Goal: Task Accomplishment & Management: Manage account settings

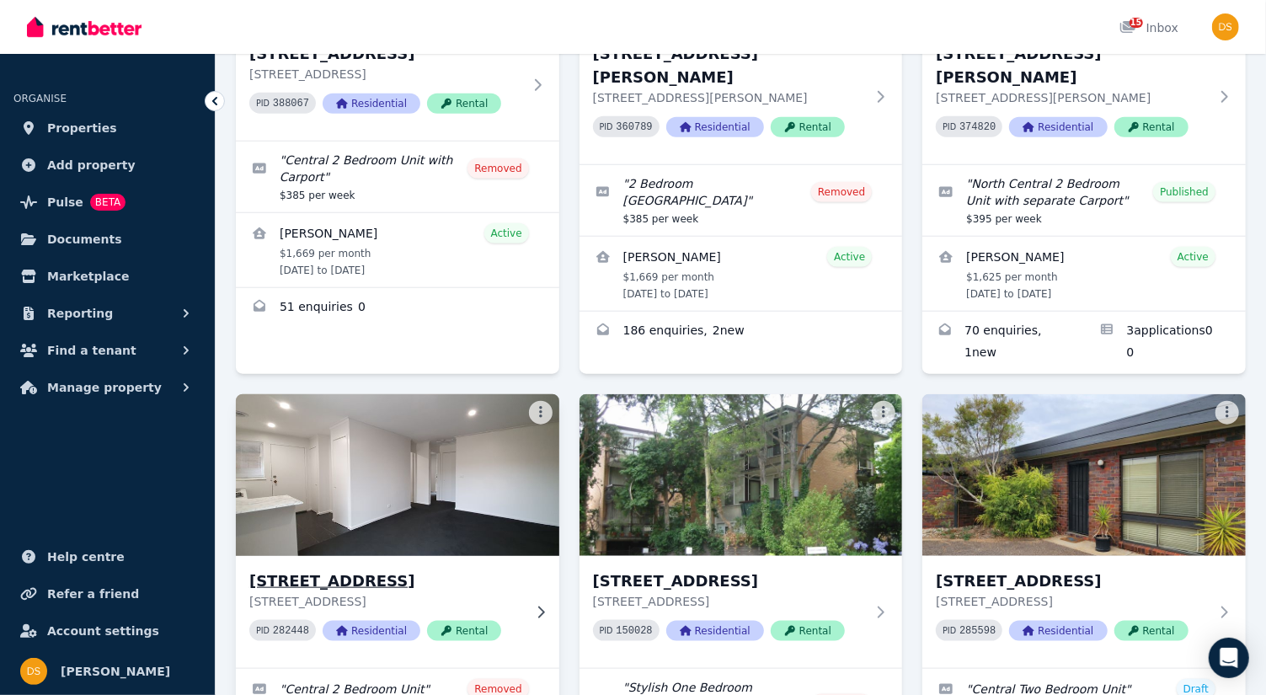
click at [417, 440] on img at bounding box center [396, 475] width 339 height 170
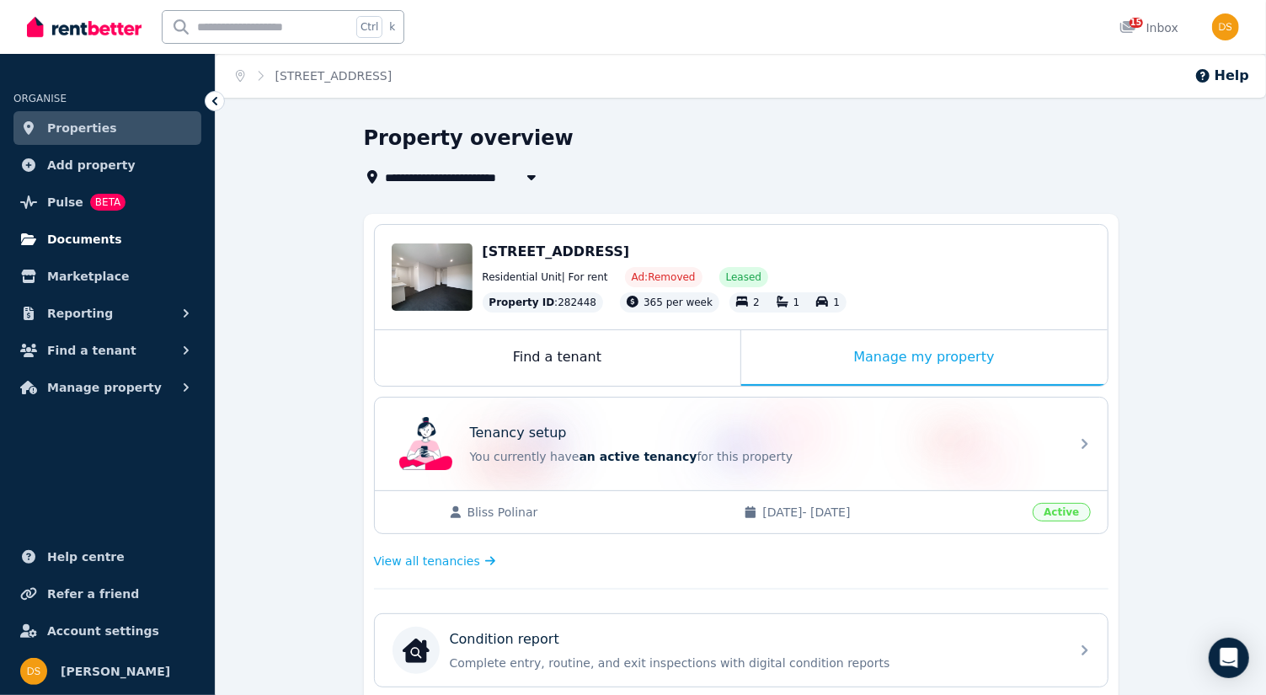
click at [93, 240] on span "Documents" at bounding box center [84, 239] width 75 height 20
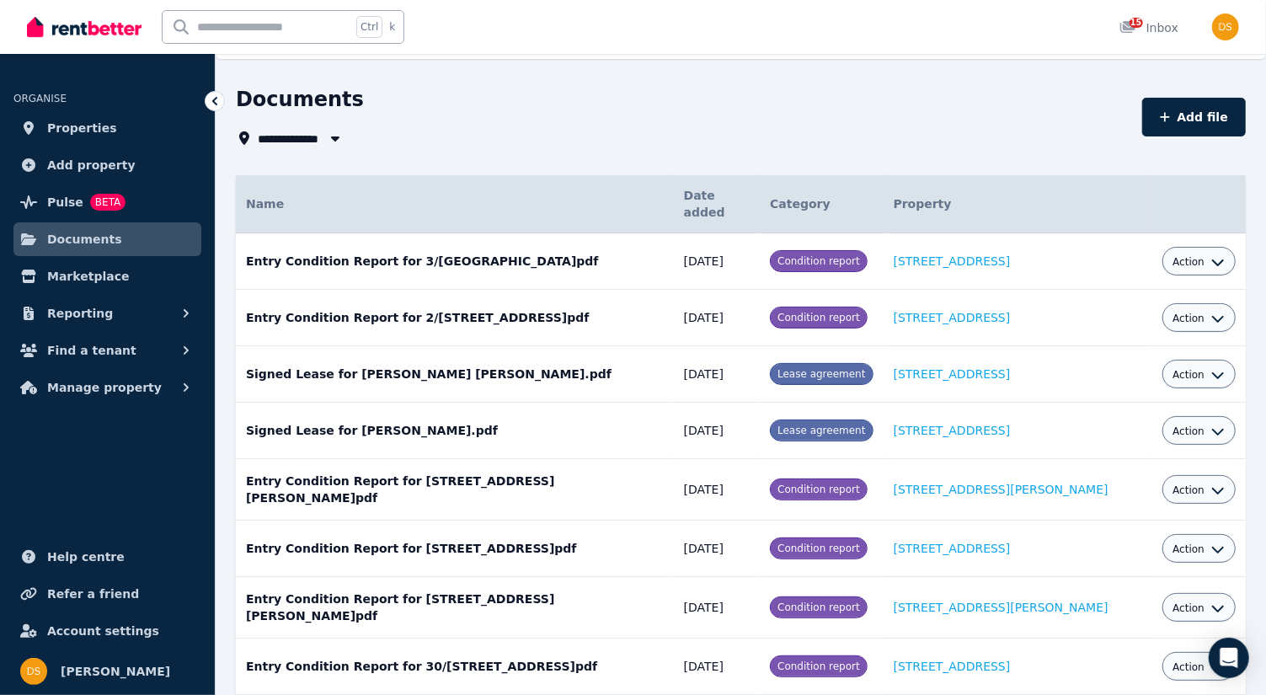
scroll to position [42, 0]
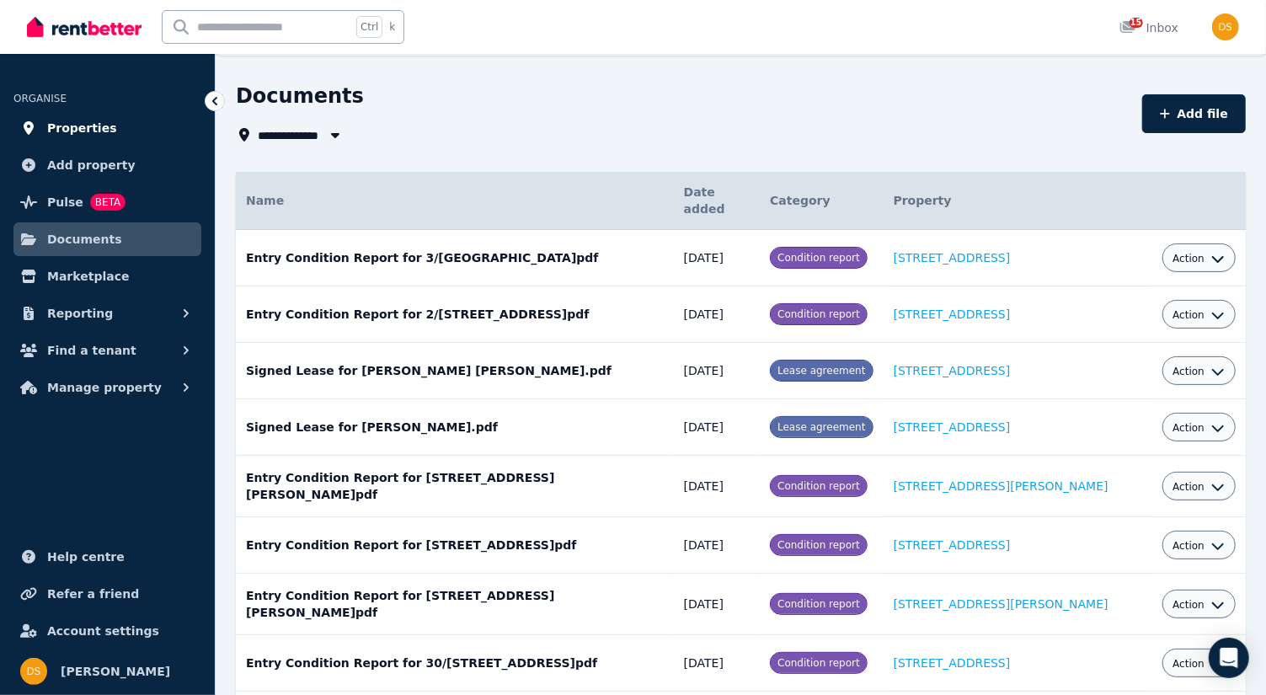
click at [109, 133] on link "Properties" at bounding box center [107, 128] width 188 height 34
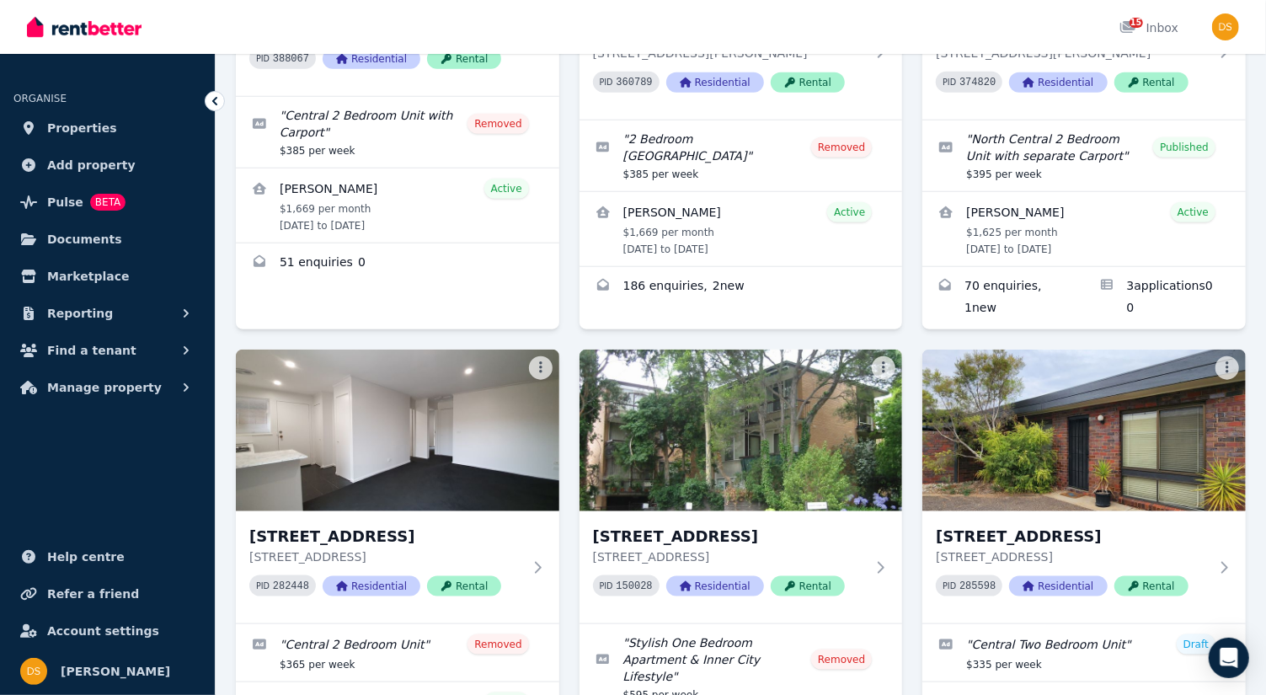
scroll to position [877, 0]
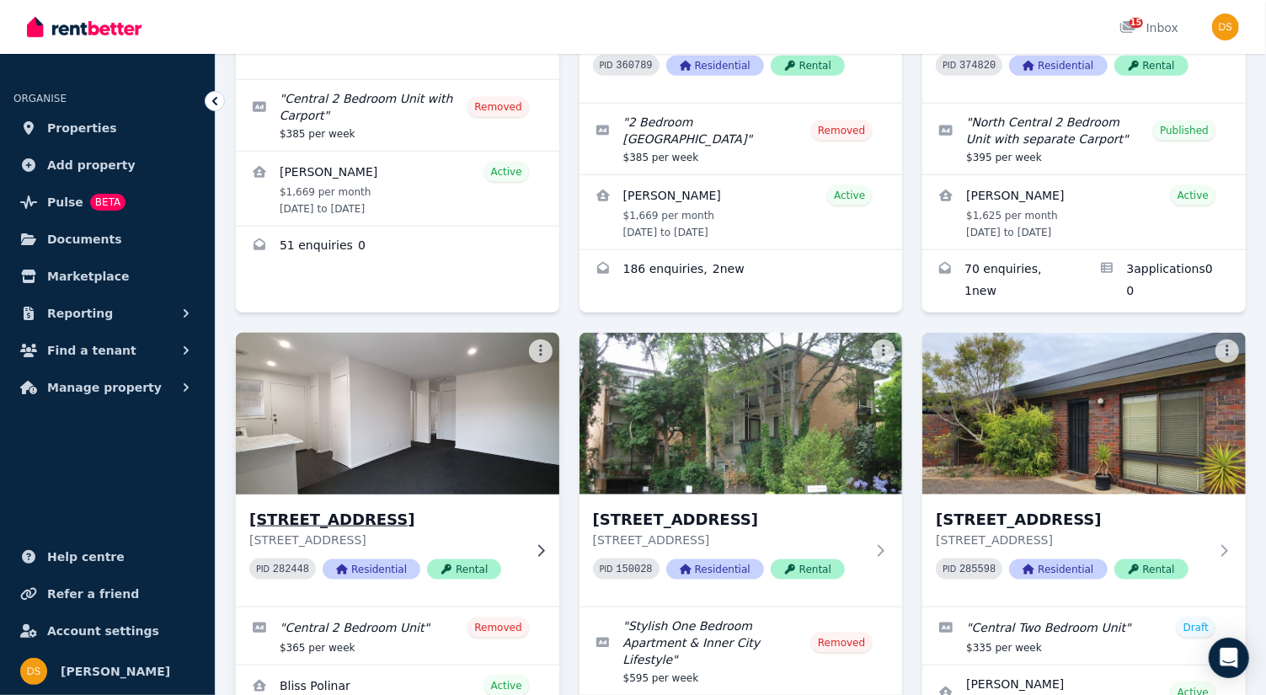
click at [448, 390] on img at bounding box center [396, 413] width 339 height 170
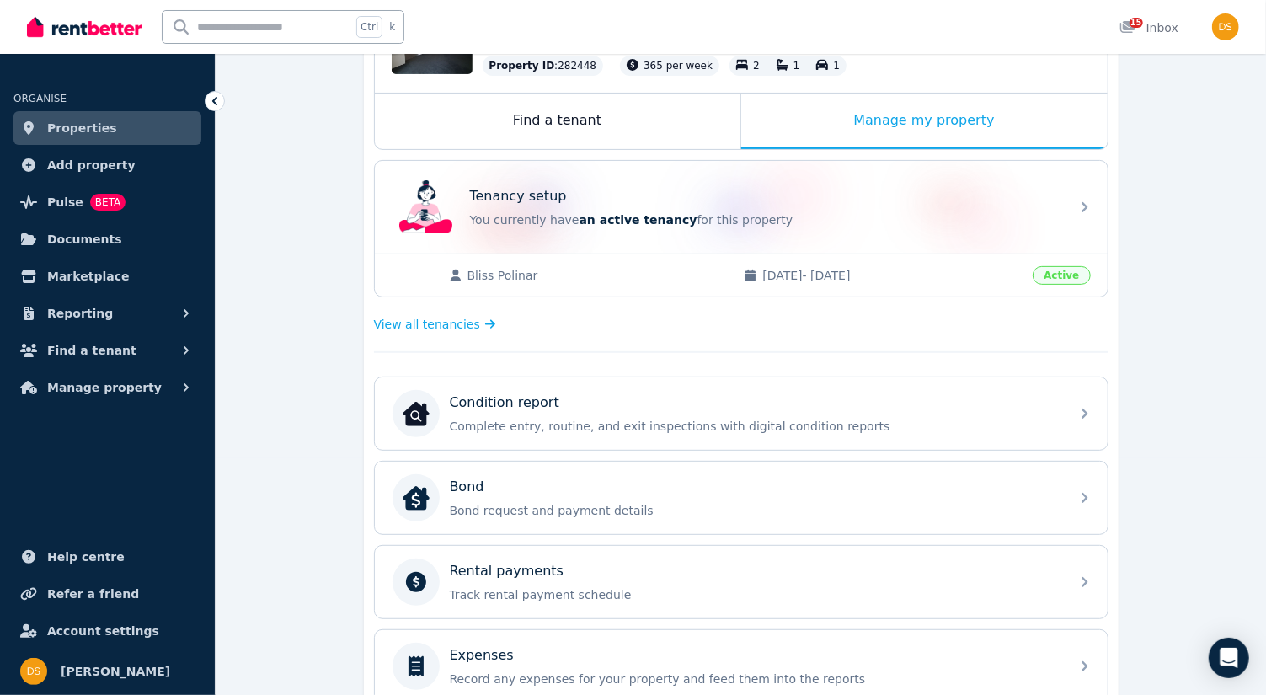
scroll to position [241, 0]
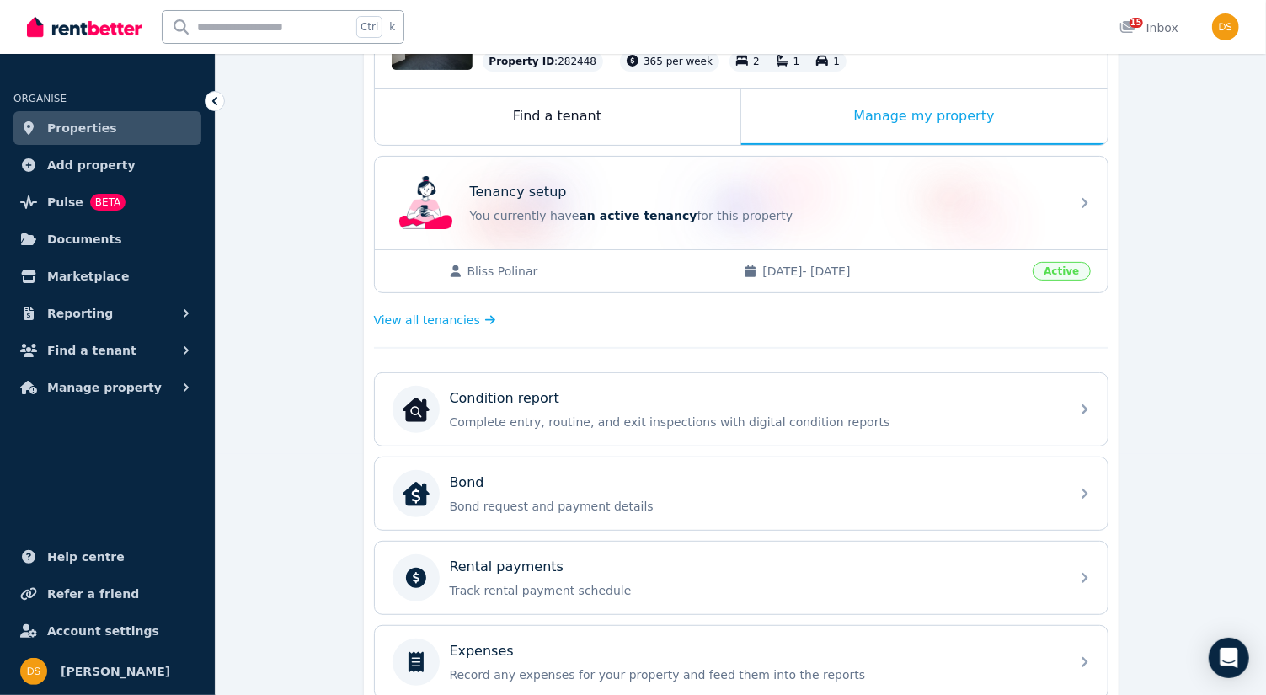
click at [947, 269] on span "30/10/2024 - 29/11/2025" at bounding box center [892, 271] width 260 height 17
click at [990, 265] on span "30/10/2024 - 29/11/2025" at bounding box center [892, 271] width 260 height 17
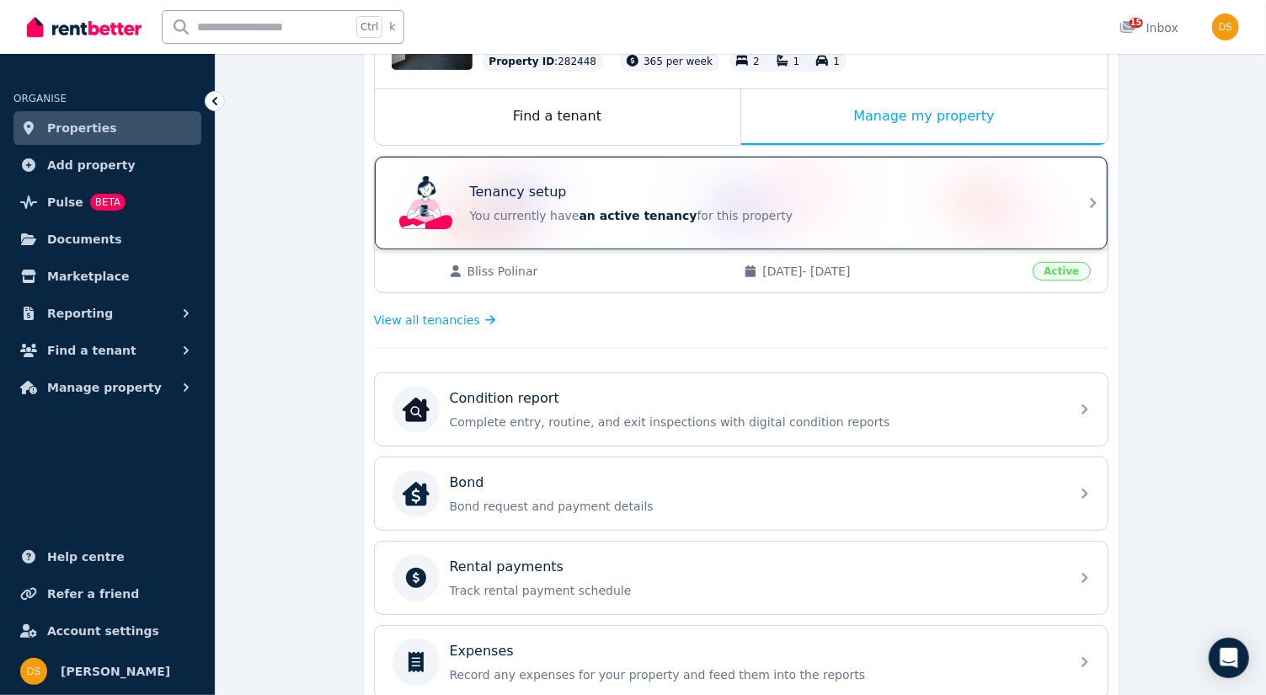
click at [1089, 205] on icon at bounding box center [1093, 203] width 20 height 20
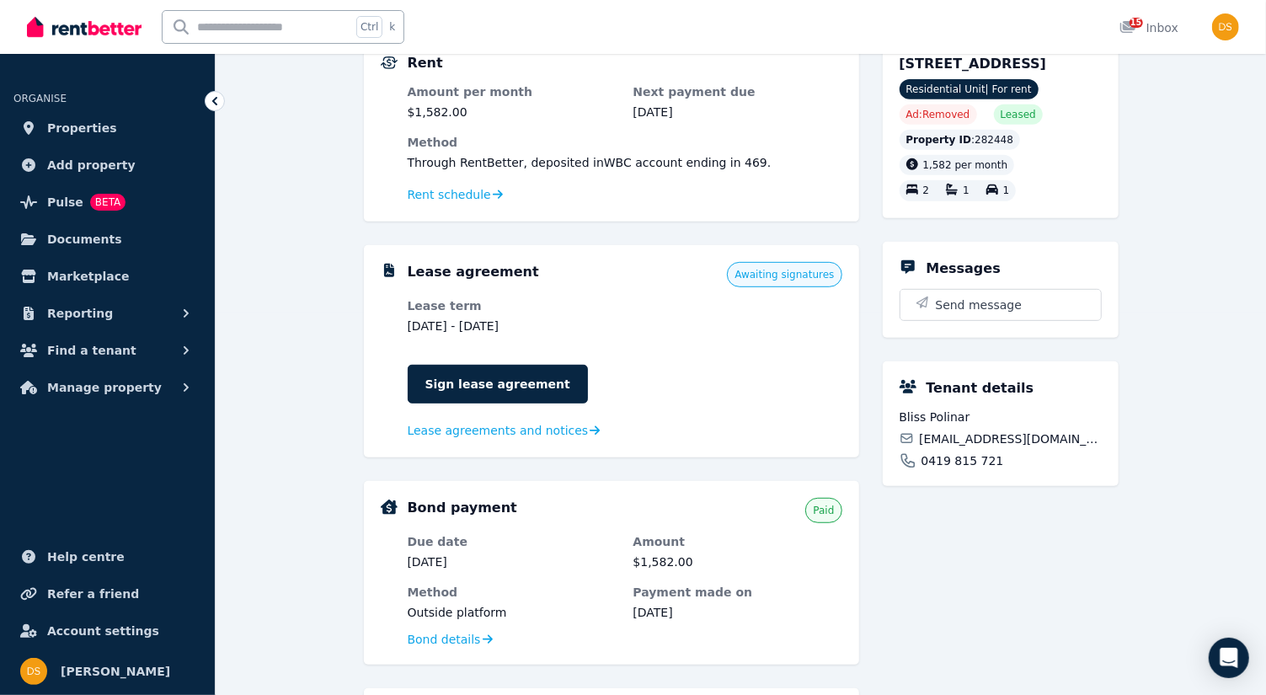
scroll to position [392, 0]
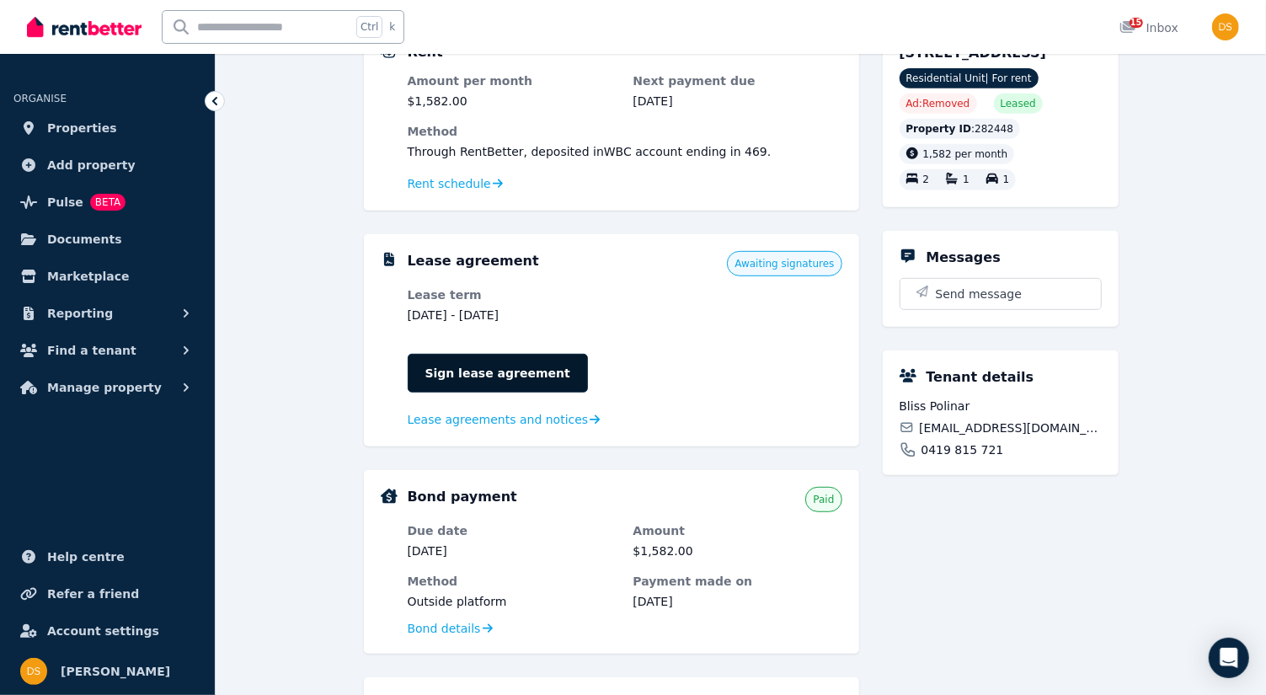
click at [520, 379] on link "Sign lease agreement" at bounding box center [498, 373] width 180 height 39
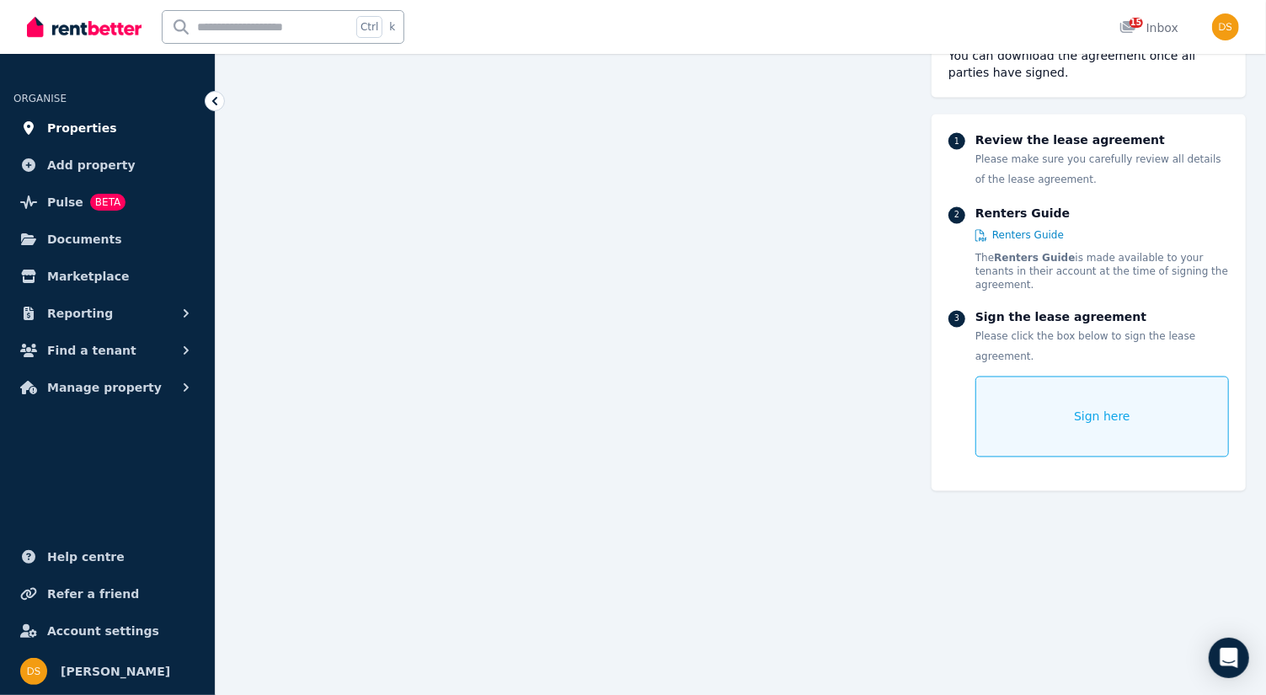
scroll to position [1685, 0]
click at [1039, 238] on span "Renters Guide" at bounding box center [1028, 235] width 72 height 13
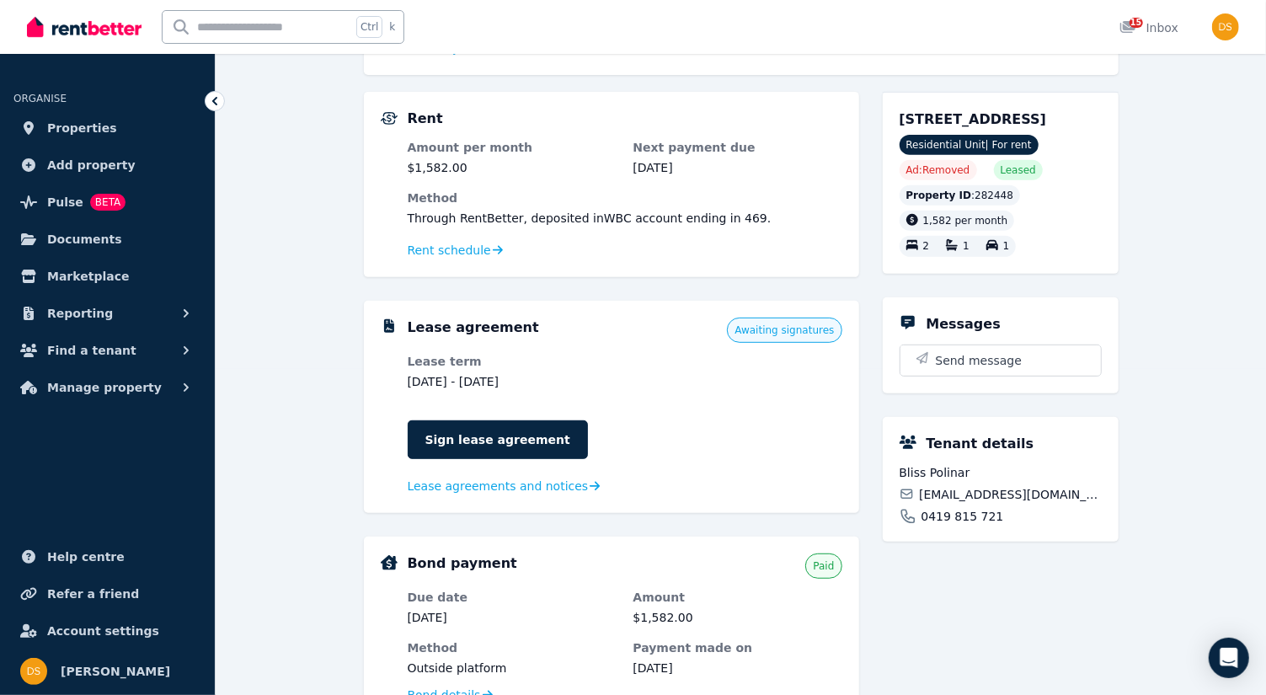
scroll to position [334, 0]
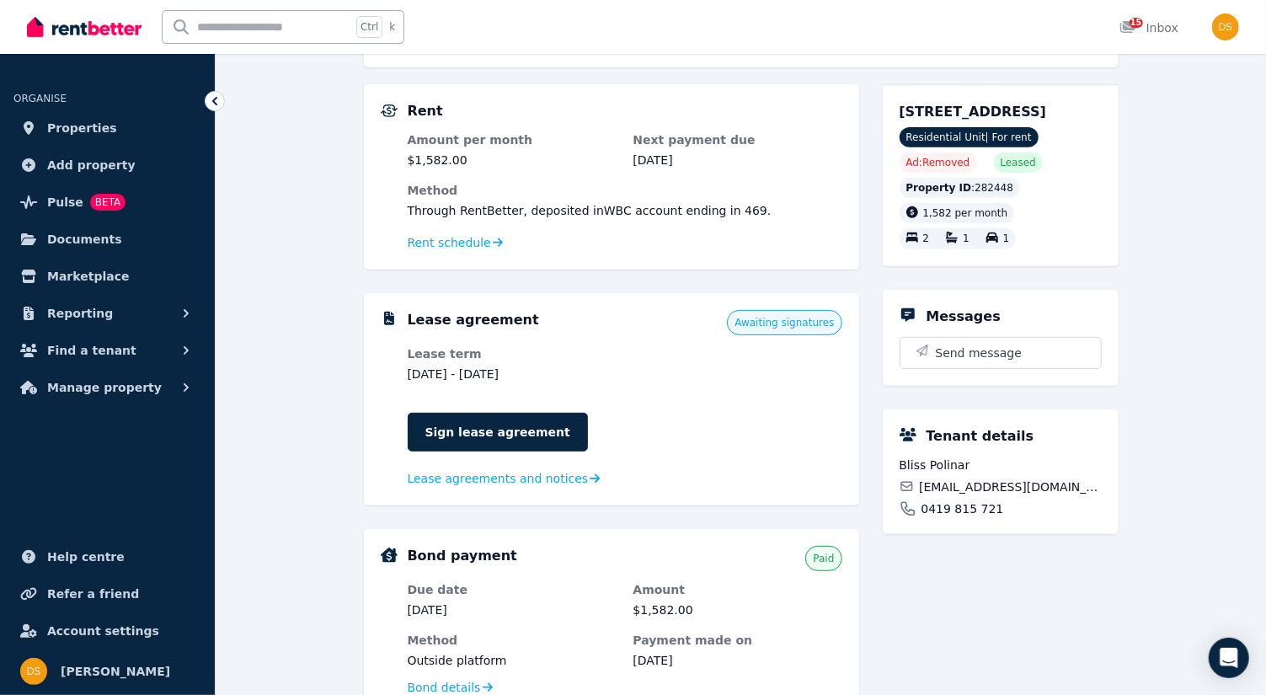
click at [814, 321] on span "Awaiting signatures" at bounding box center [783, 322] width 99 height 13
click at [446, 478] on span "Lease agreements and notices" at bounding box center [498, 478] width 181 height 17
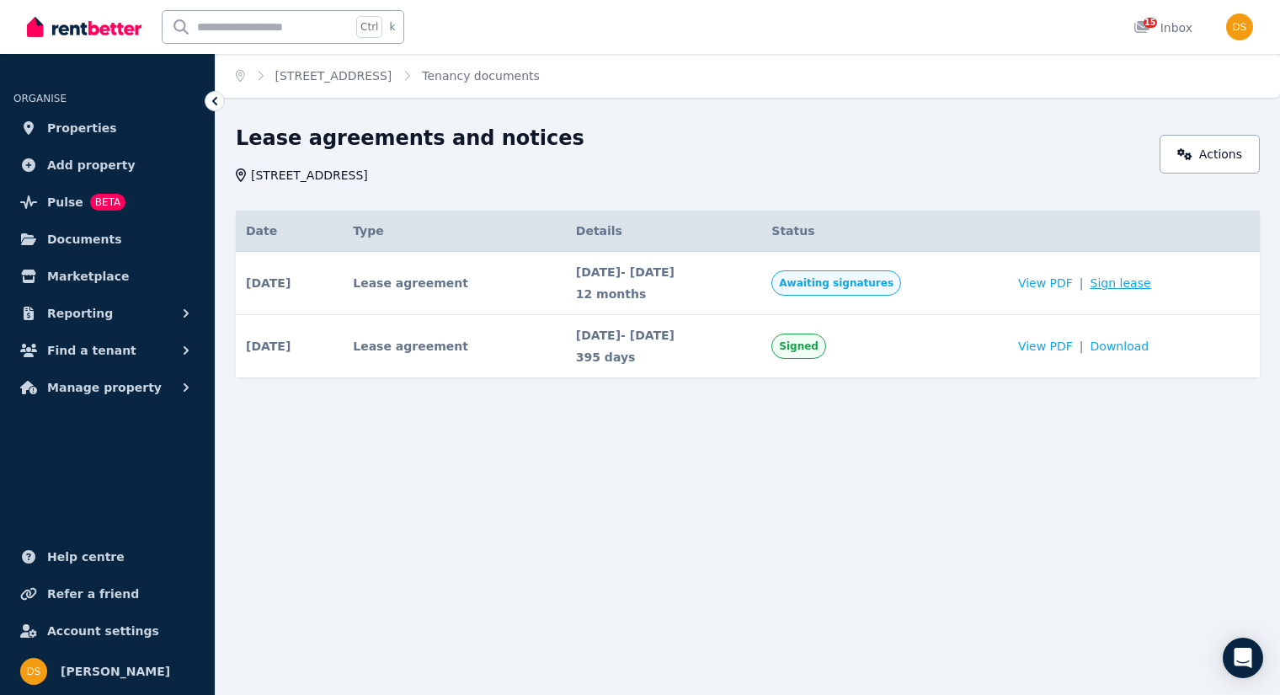
click at [1124, 278] on link "Sign lease" at bounding box center [1121, 283] width 61 height 17
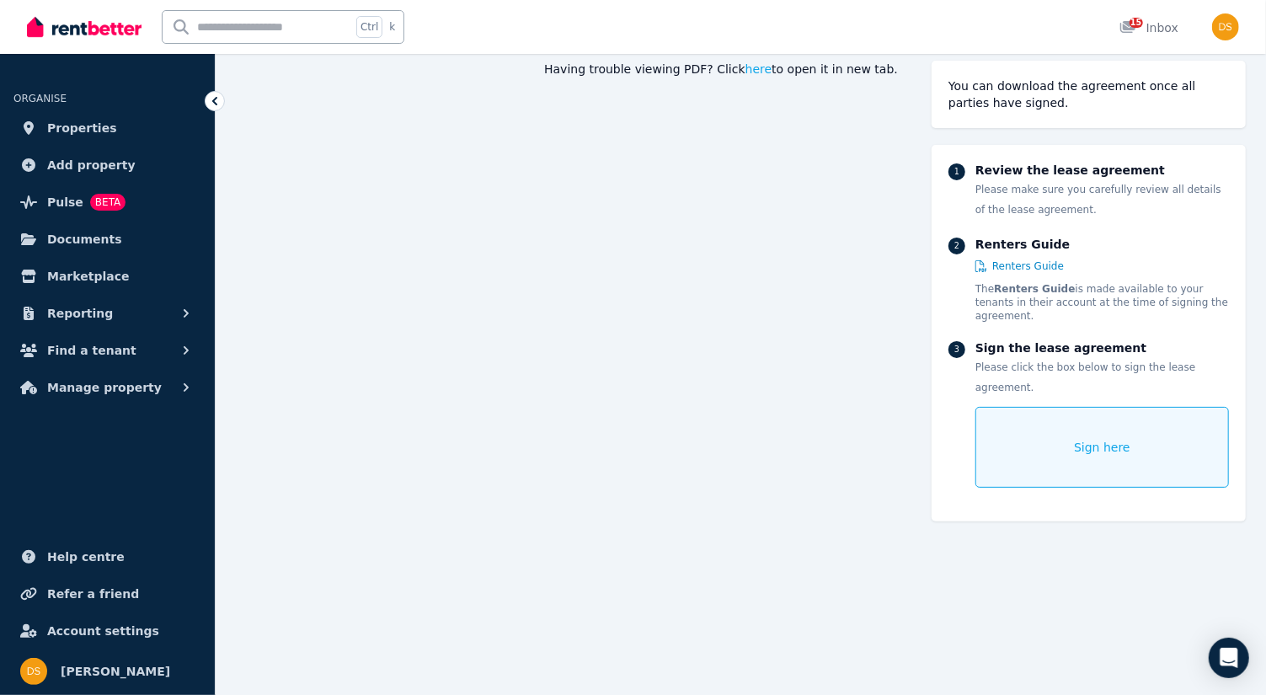
scroll to position [200, 0]
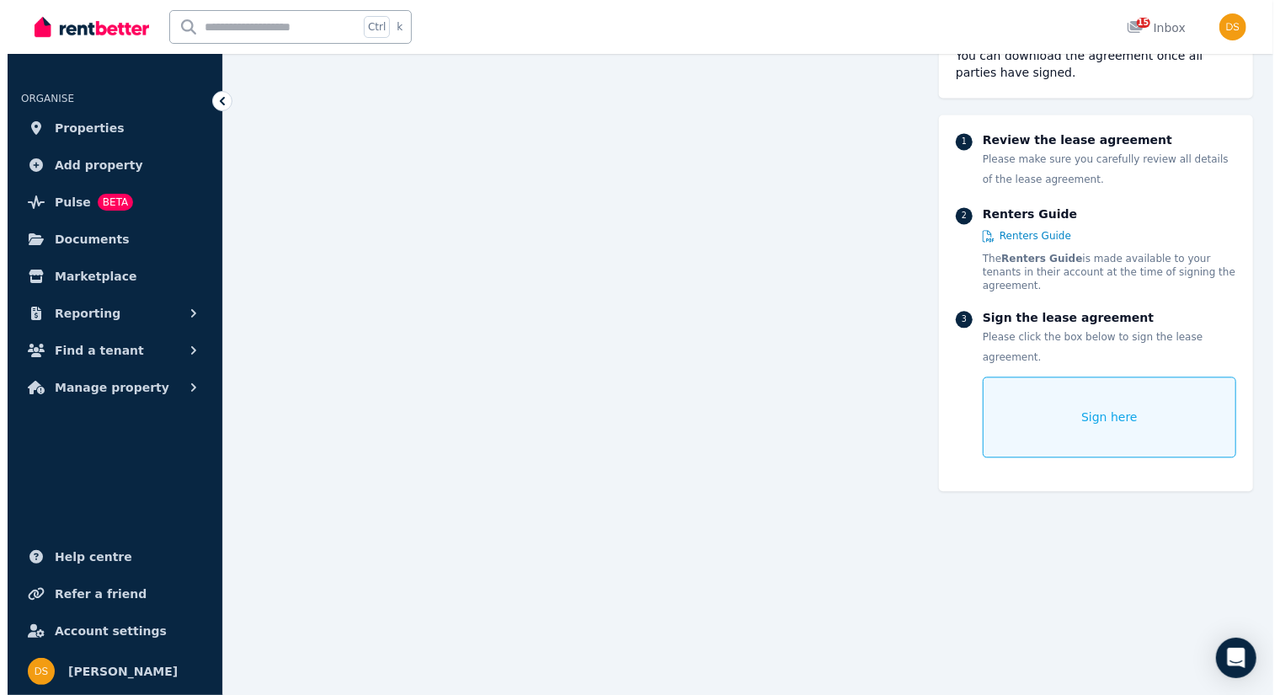
scroll to position [10065, 0]
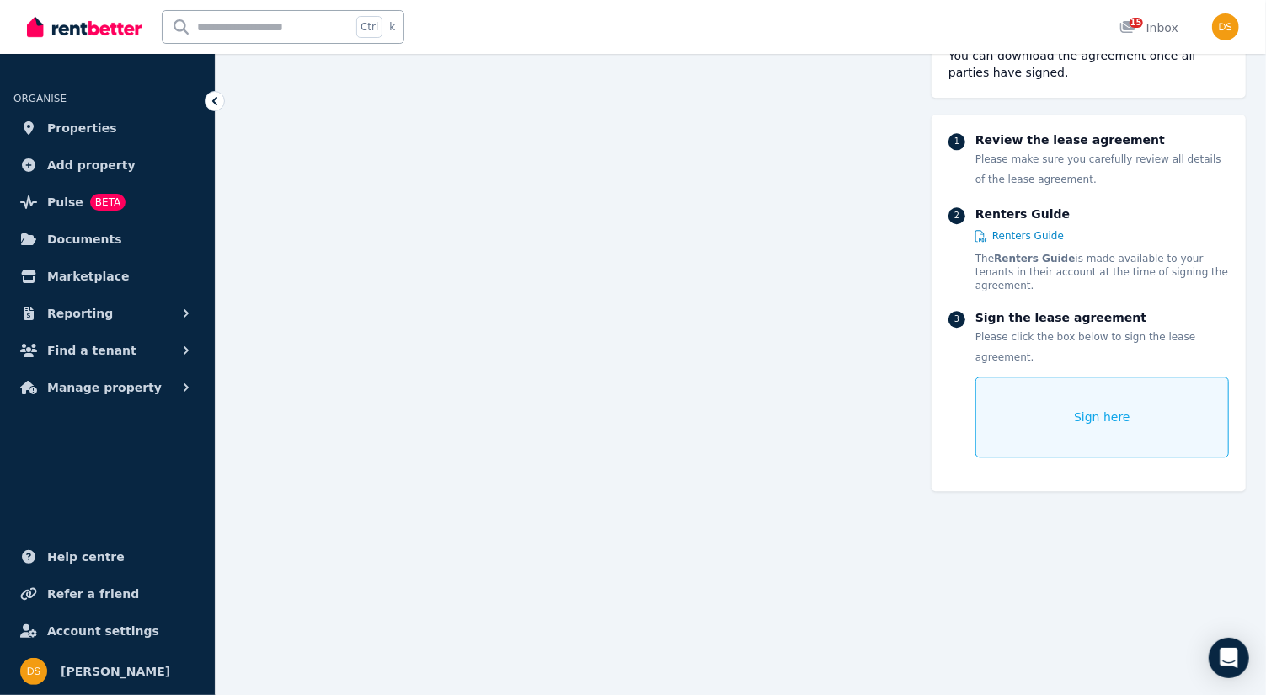
click at [1018, 376] on div "Sign here" at bounding box center [1101, 416] width 253 height 81
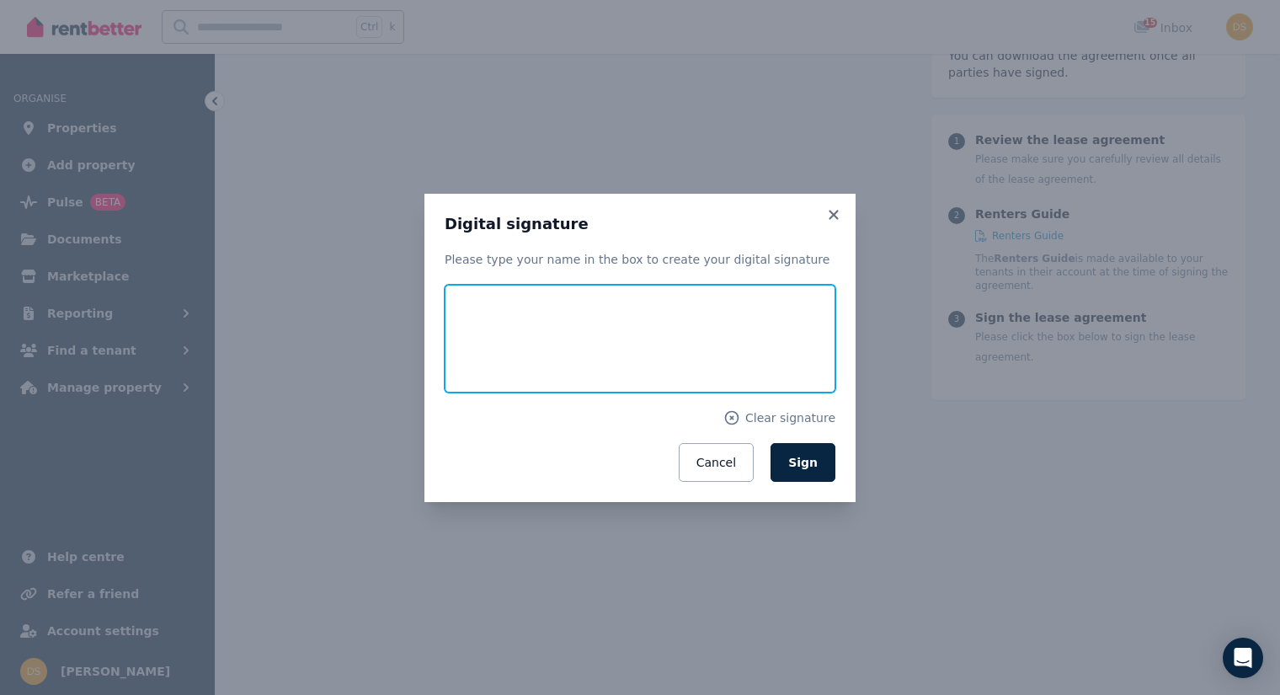
click at [582, 328] on input "text" at bounding box center [640, 339] width 391 height 108
type input "******"
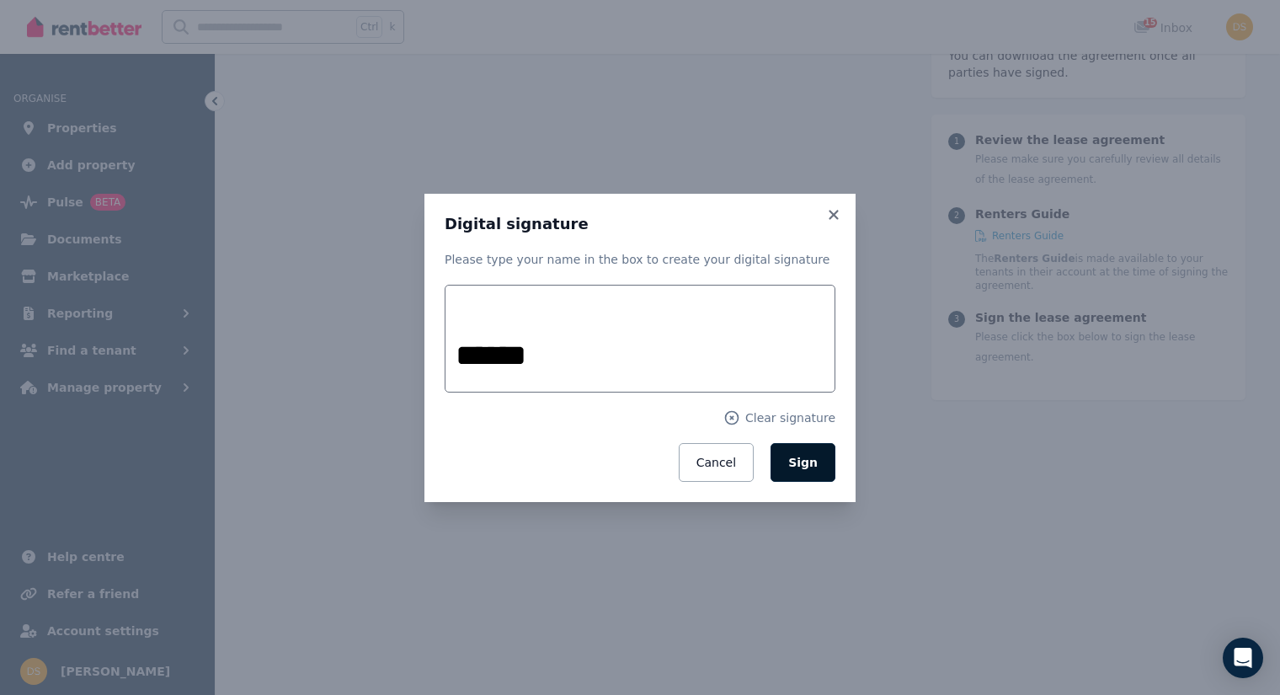
click at [798, 456] on span "Sign" at bounding box center [802, 462] width 29 height 13
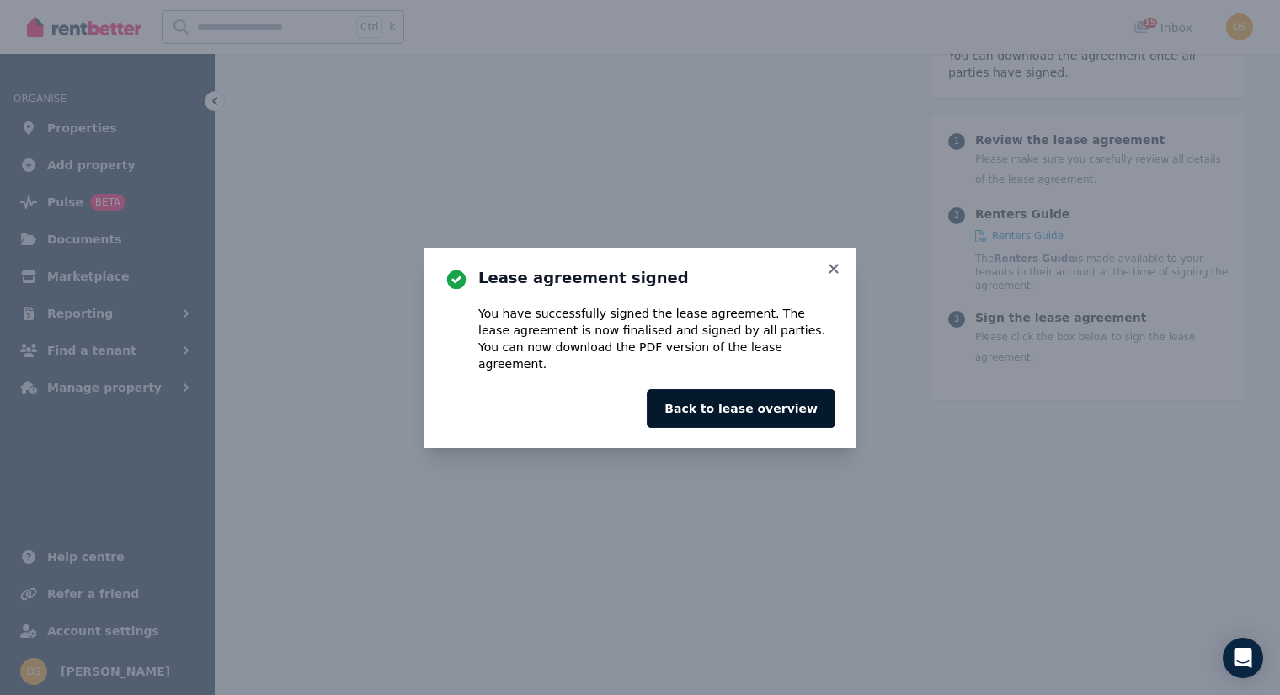
click at [784, 403] on button "Back to lease overview" at bounding box center [741, 408] width 189 height 39
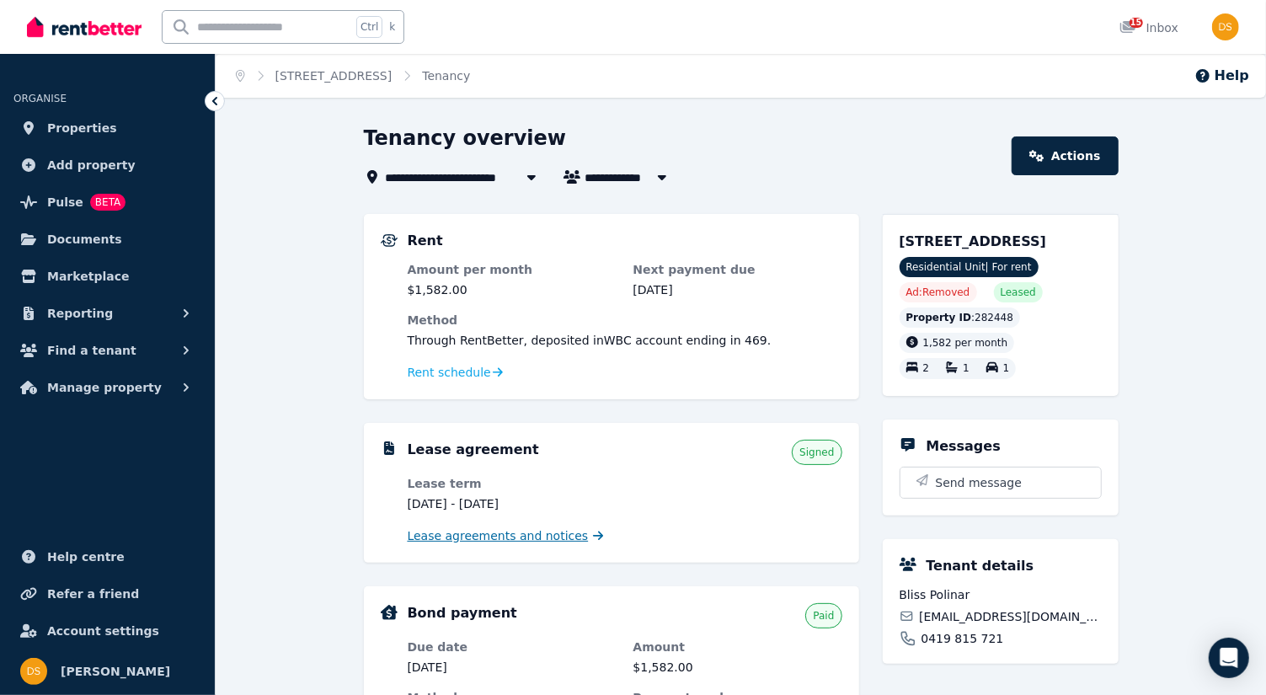
click at [528, 533] on span "Lease agreements and notices" at bounding box center [498, 535] width 181 height 17
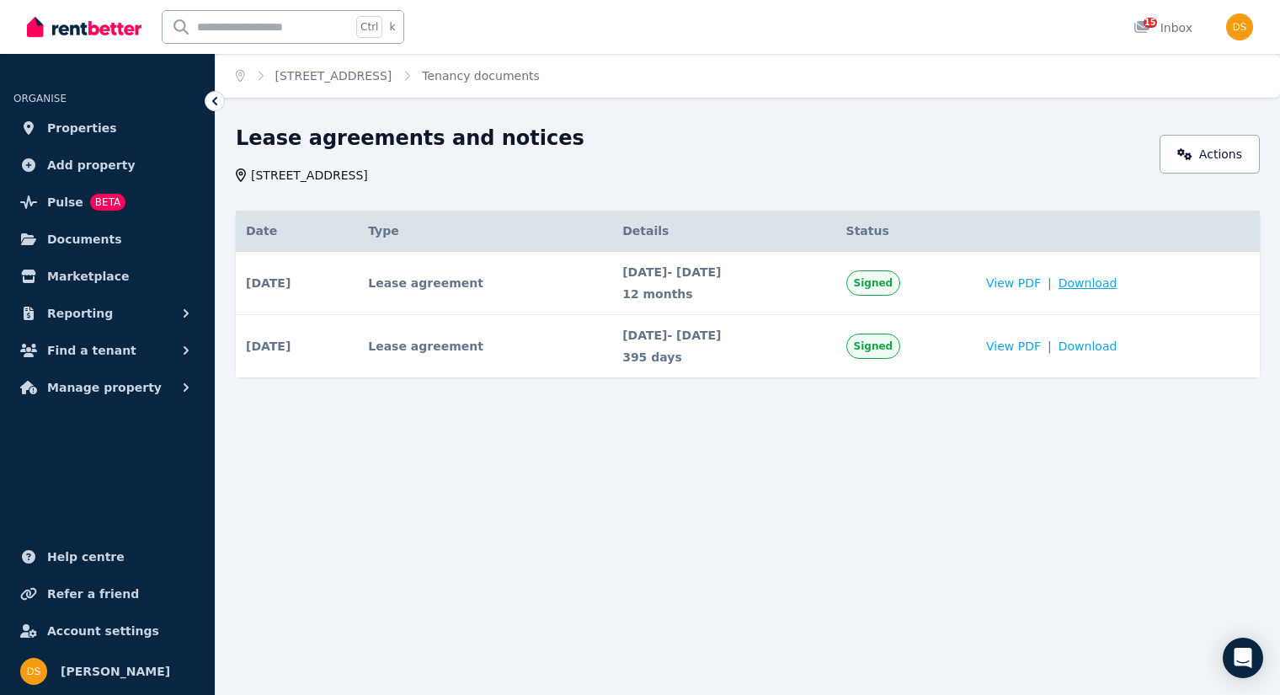
click at [1118, 285] on span "Download" at bounding box center [1088, 283] width 59 height 17
click at [1118, 282] on span "Download" at bounding box center [1088, 283] width 59 height 17
click at [95, 127] on span "Properties" at bounding box center [82, 128] width 70 height 20
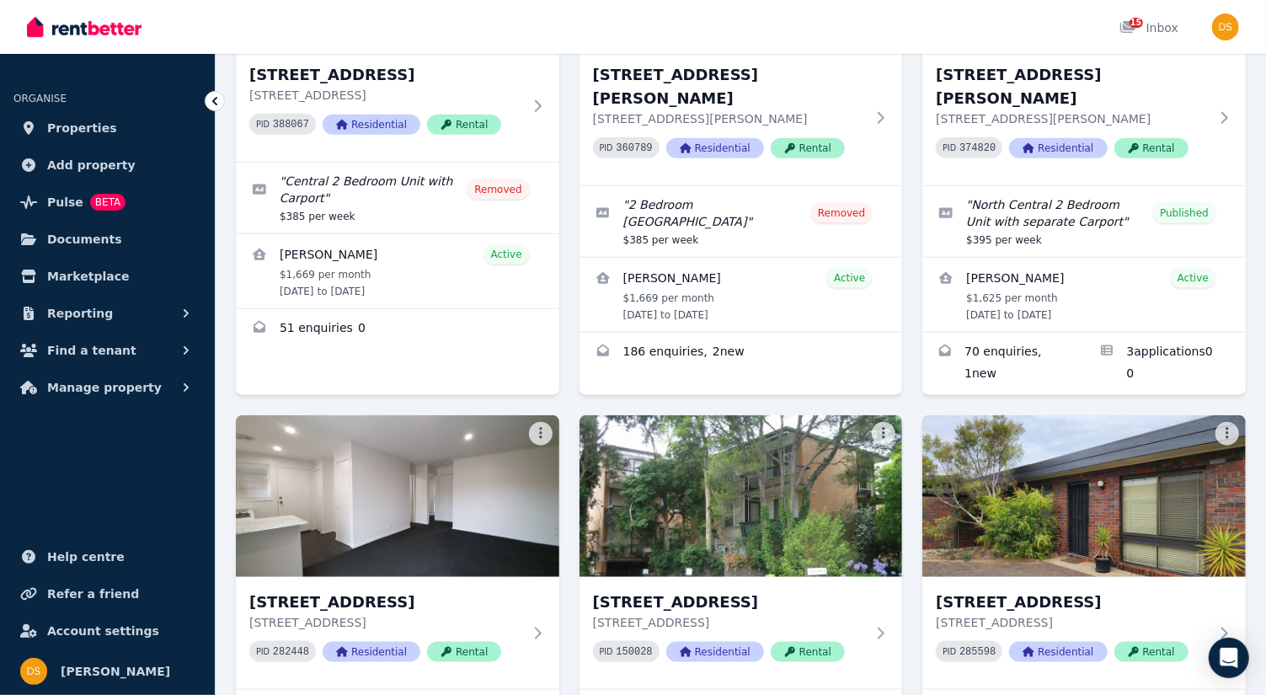
scroll to position [800, 0]
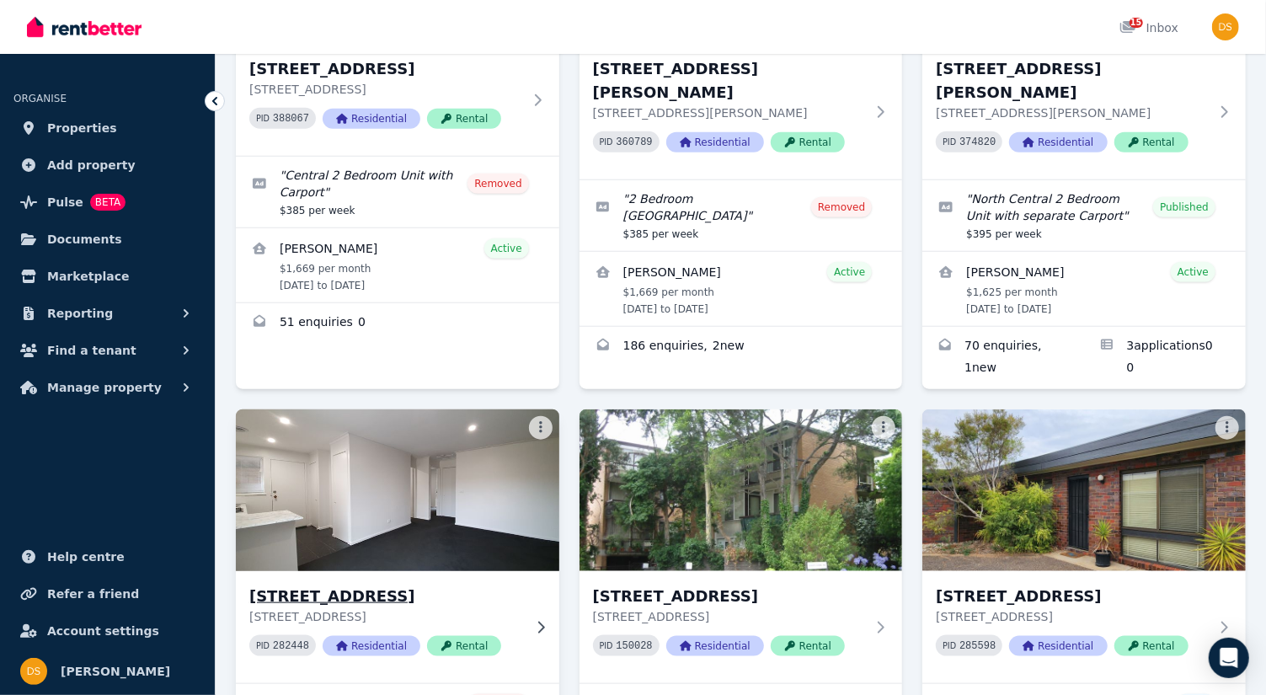
click at [450, 494] on img at bounding box center [396, 490] width 339 height 170
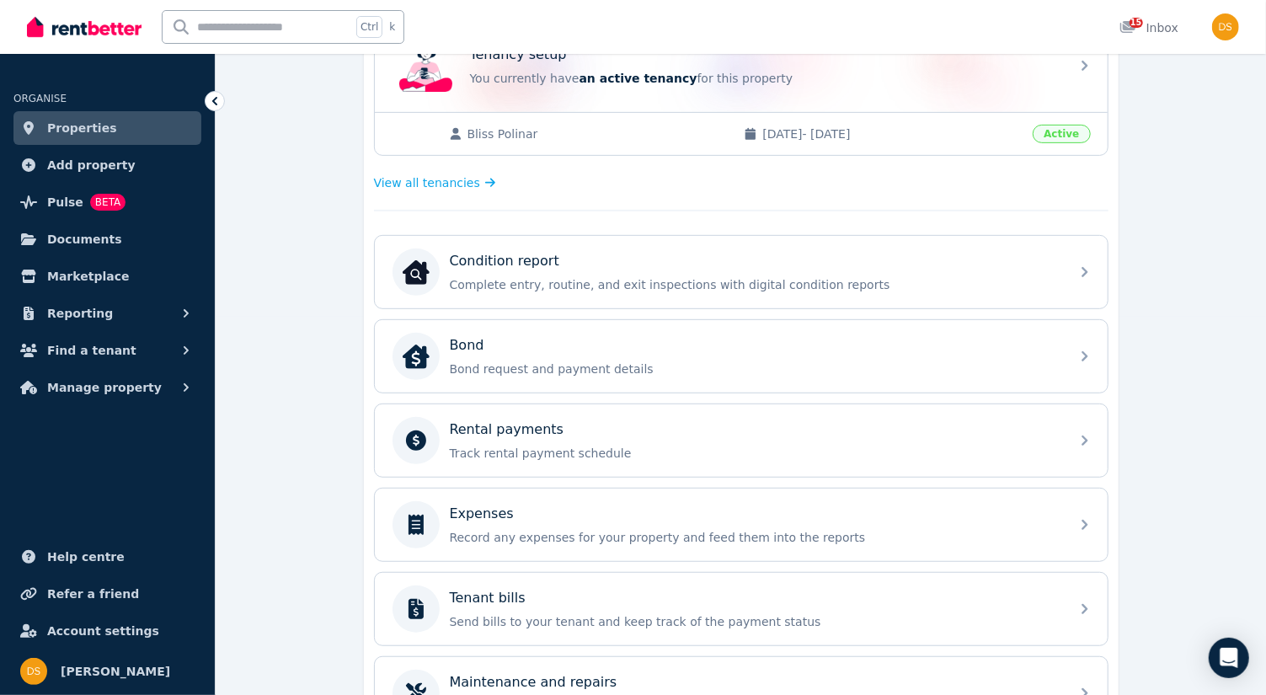
scroll to position [382, 0]
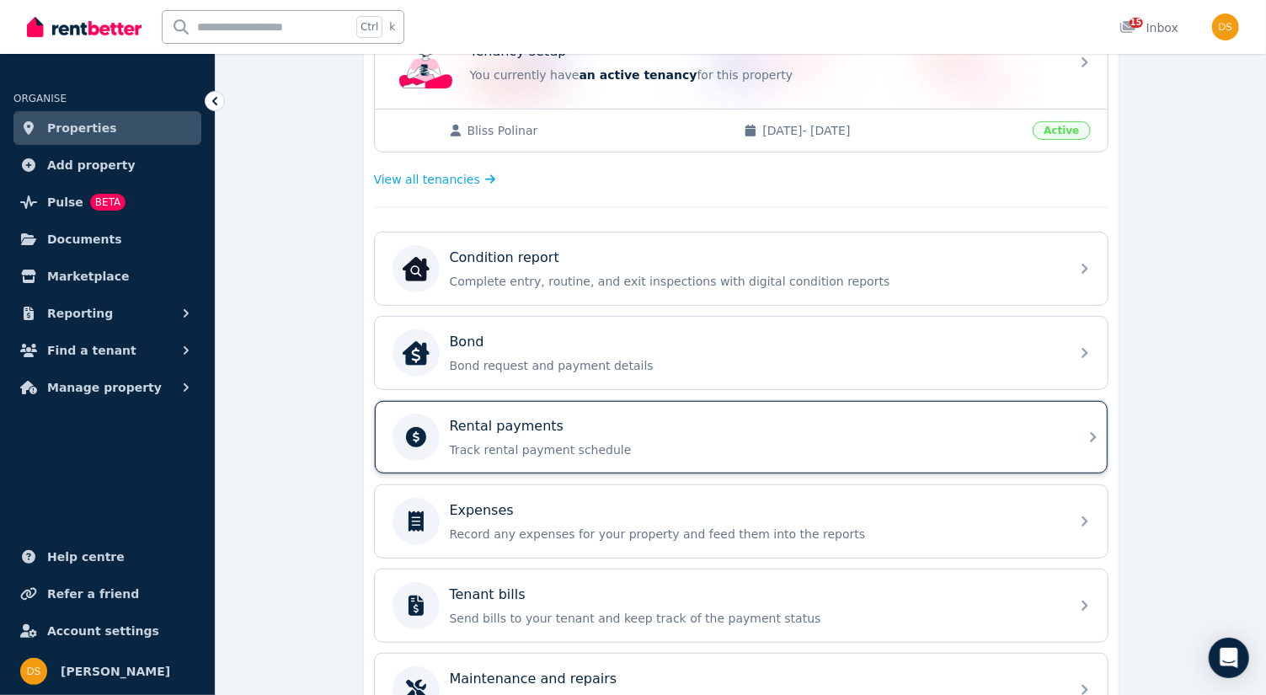
click at [1091, 427] on icon at bounding box center [1093, 437] width 20 height 20
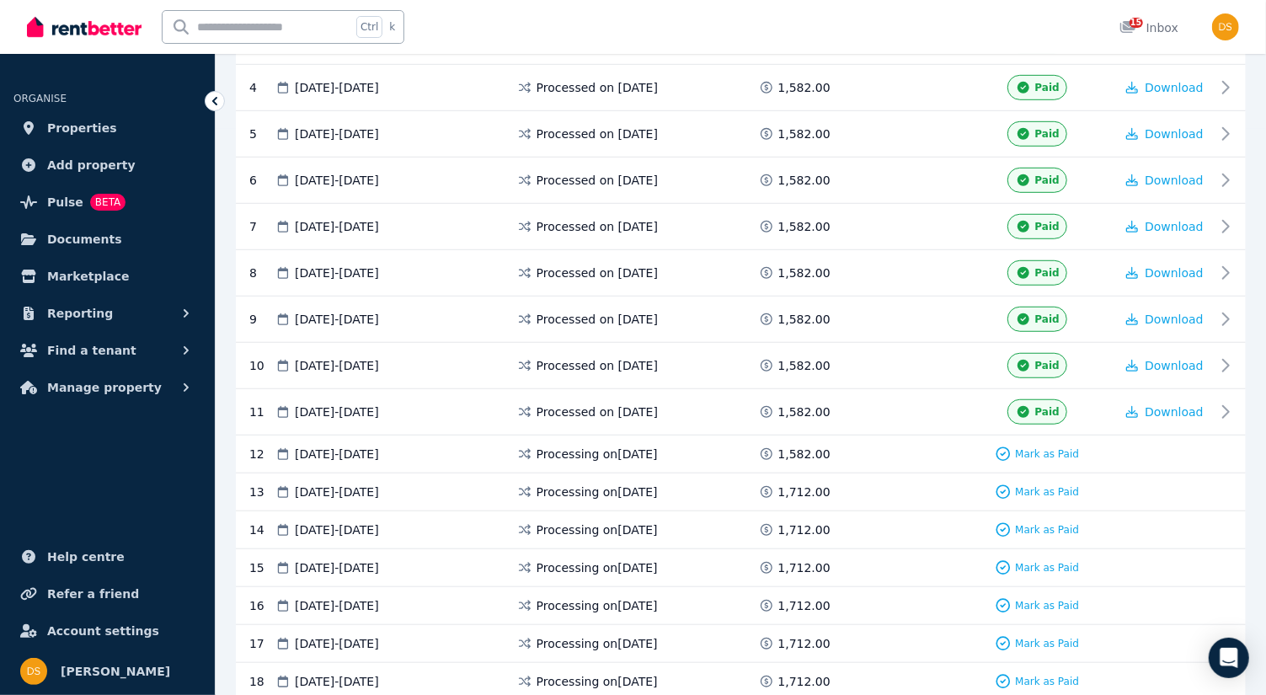
scroll to position [567, 0]
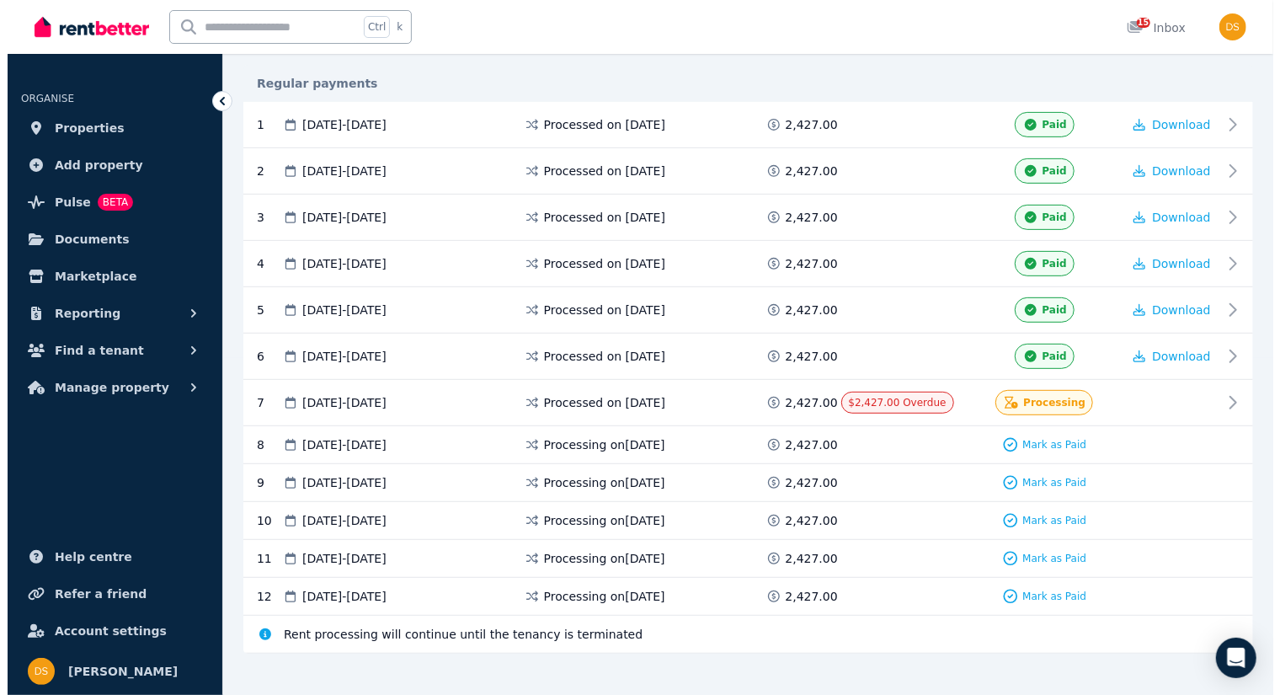
scroll to position [344, 0]
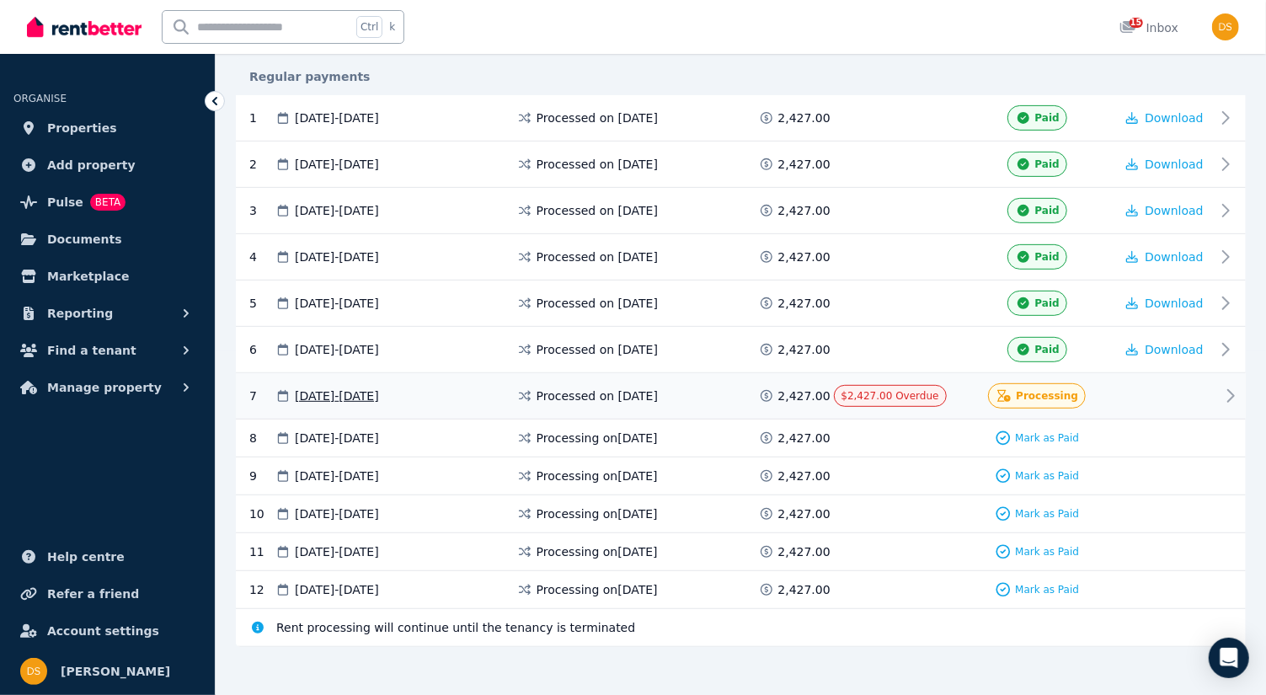
click at [1026, 389] on span "Processing" at bounding box center [1047, 395] width 62 height 13
